Goal: Information Seeking & Learning: Understand process/instructions

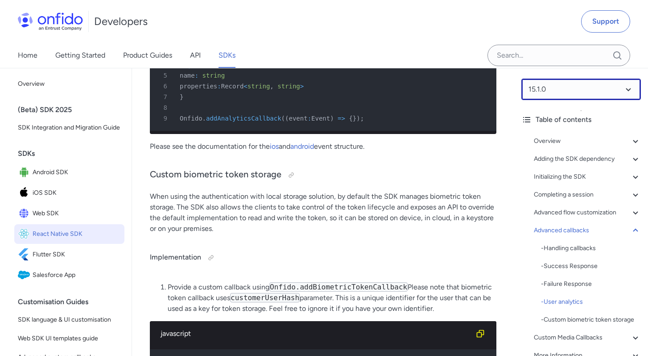
click at [573, 90] on select at bounding box center [582, 89] width 120 height 21
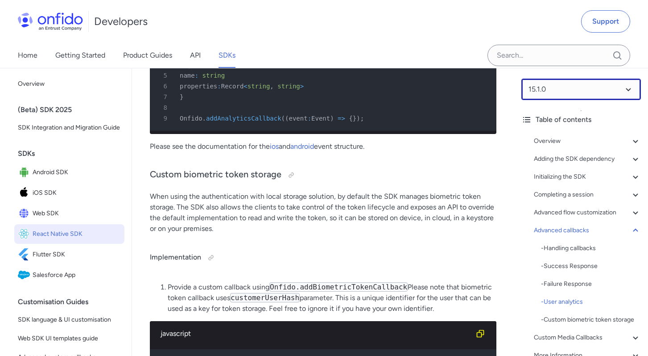
click at [562, 88] on select at bounding box center [582, 89] width 120 height 21
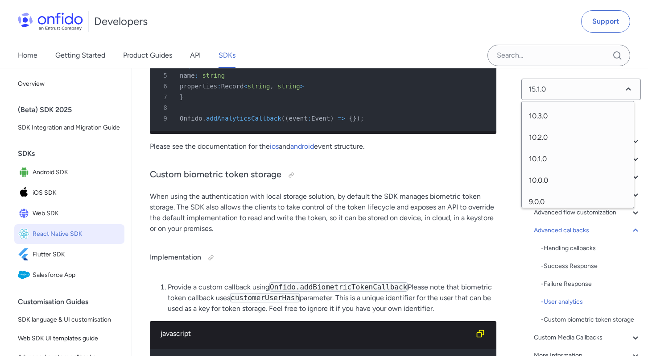
scroll to position [540, 0]
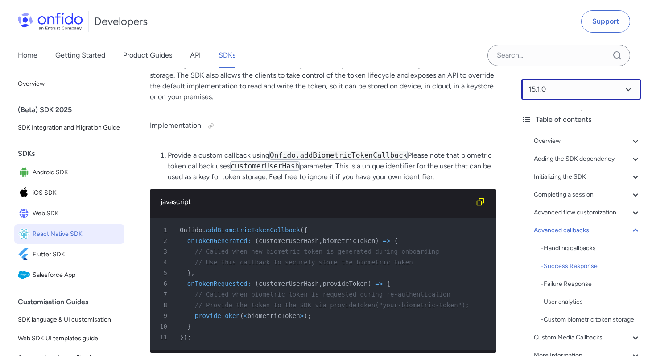
scroll to position [9620, 0]
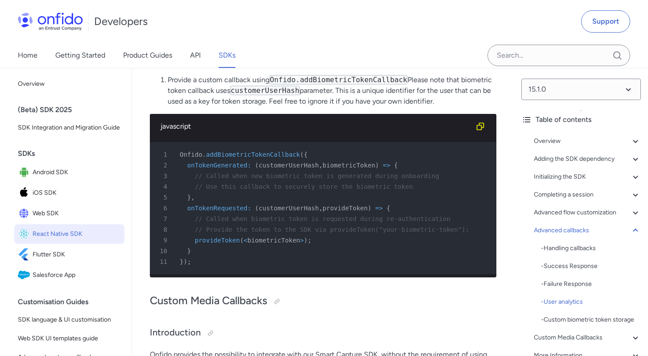
click at [377, 27] on p "When using the authentication with local storage solution, by default the SDK m…" at bounding box center [323, 5] width 347 height 43
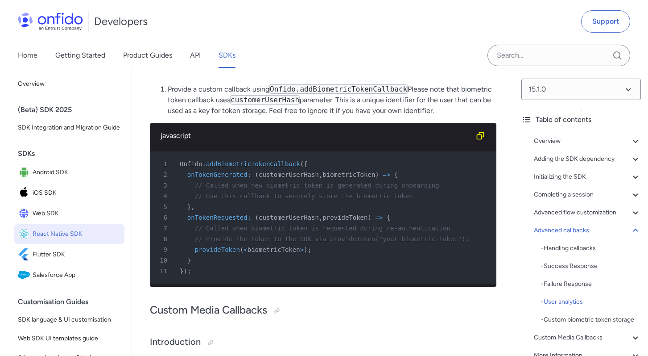
scroll to position [9521, 0]
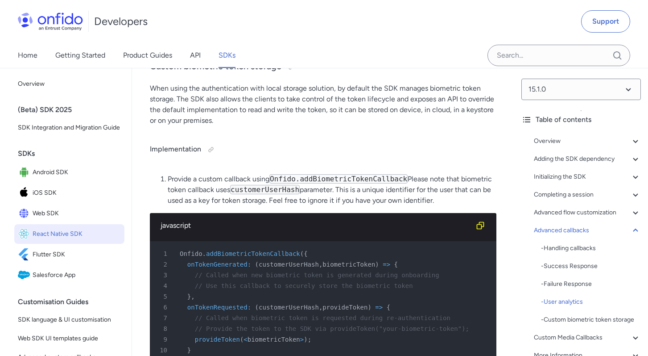
click at [276, 42] on link "ios" at bounding box center [274, 38] width 9 height 8
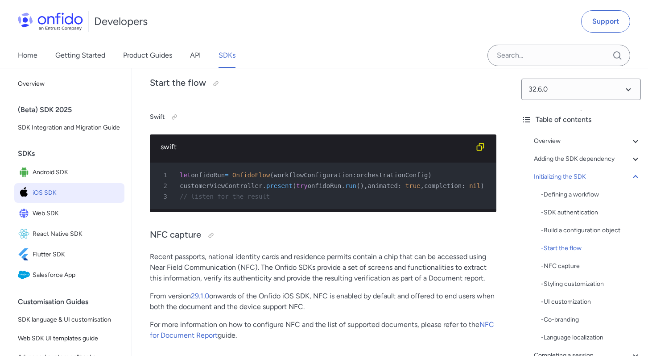
scroll to position [3152, 0]
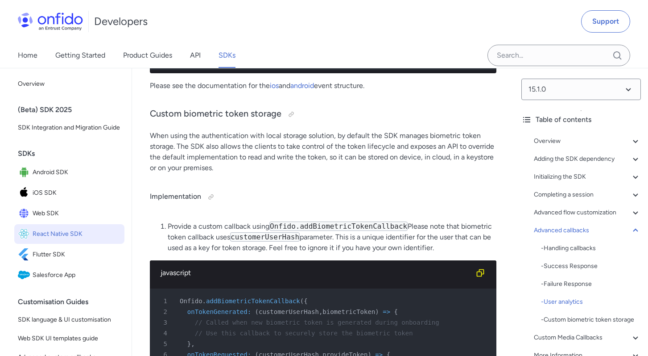
scroll to position [9639, 0]
